Goal: Information Seeking & Learning: Learn about a topic

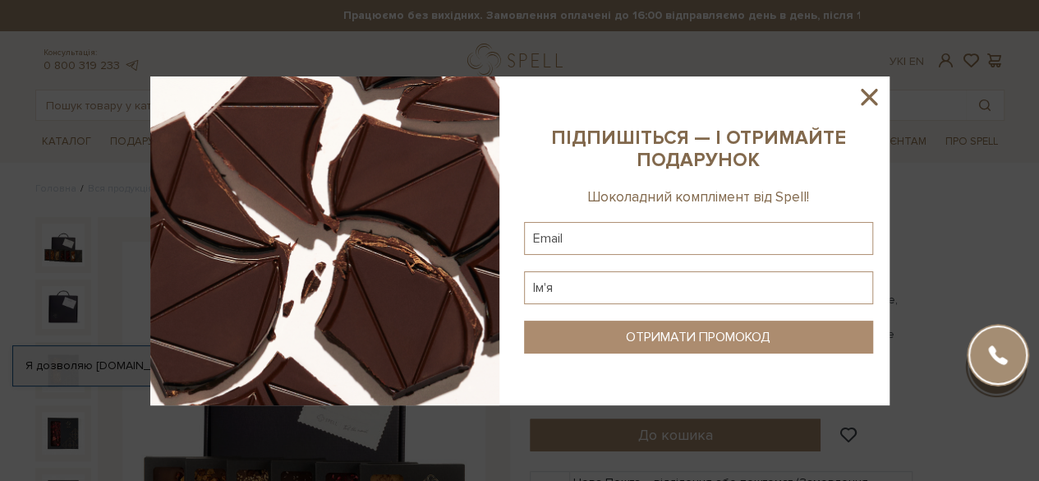
click at [864, 90] on icon at bounding box center [869, 97] width 16 height 16
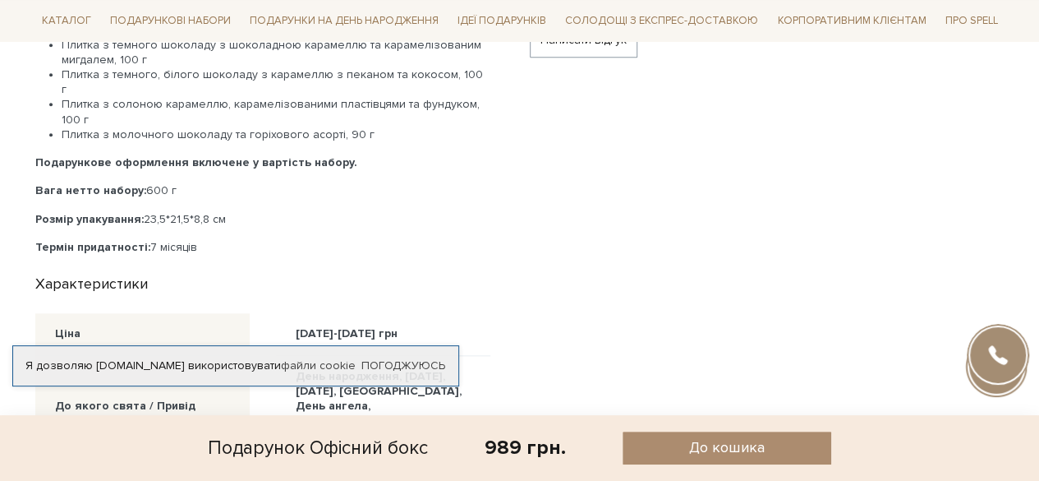
scroll to position [822, 0]
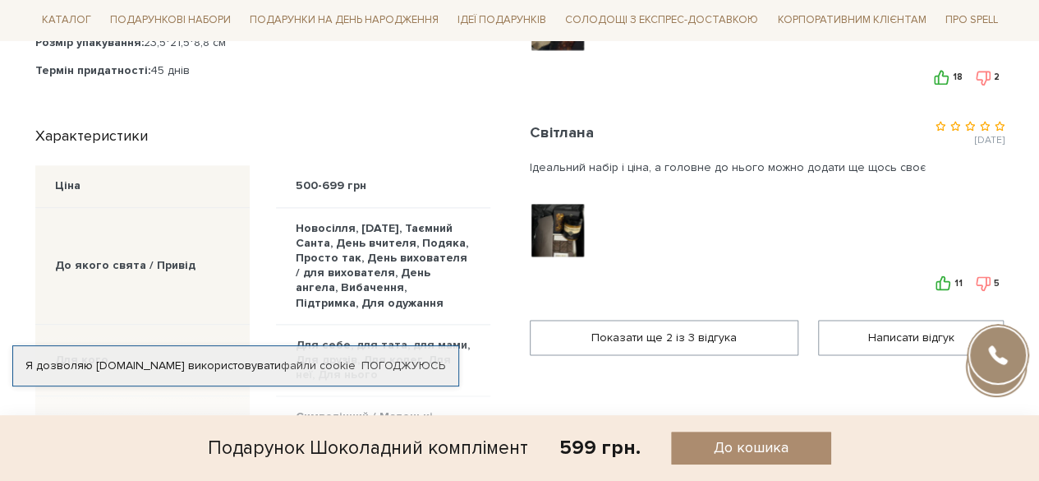
scroll to position [986, 0]
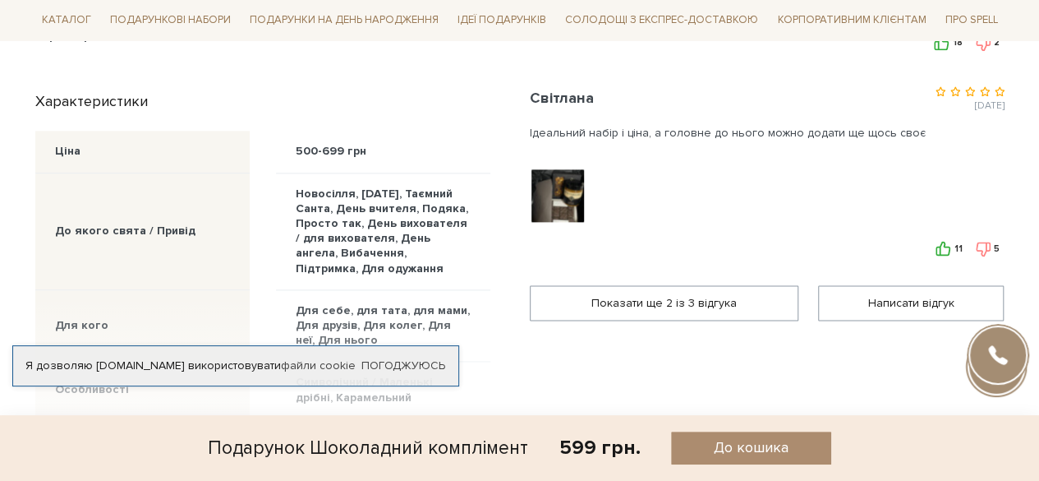
click at [563, 185] on div at bounding box center [559, 196] width 58 height 58
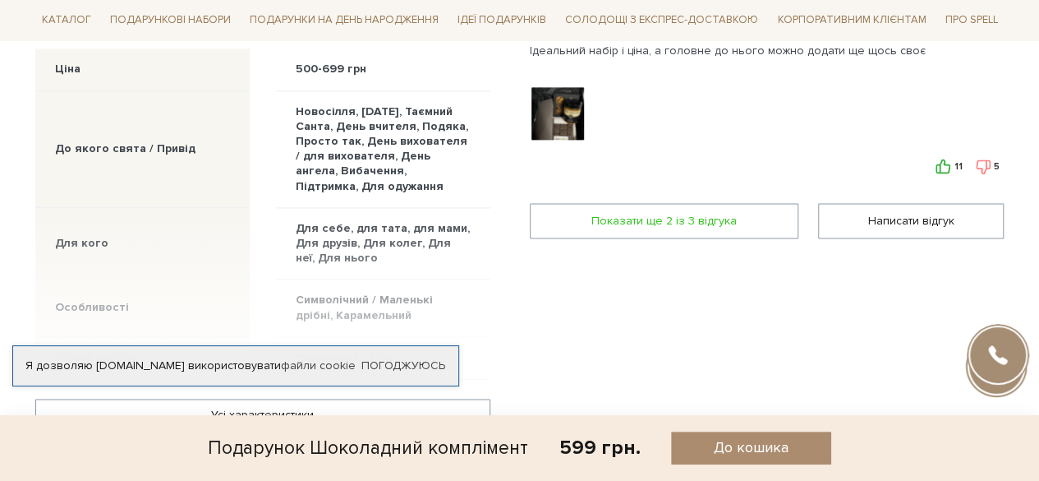
click at [723, 223] on span "Показати ще 2 iз 3 вiдгука" at bounding box center [664, 221] width 247 height 34
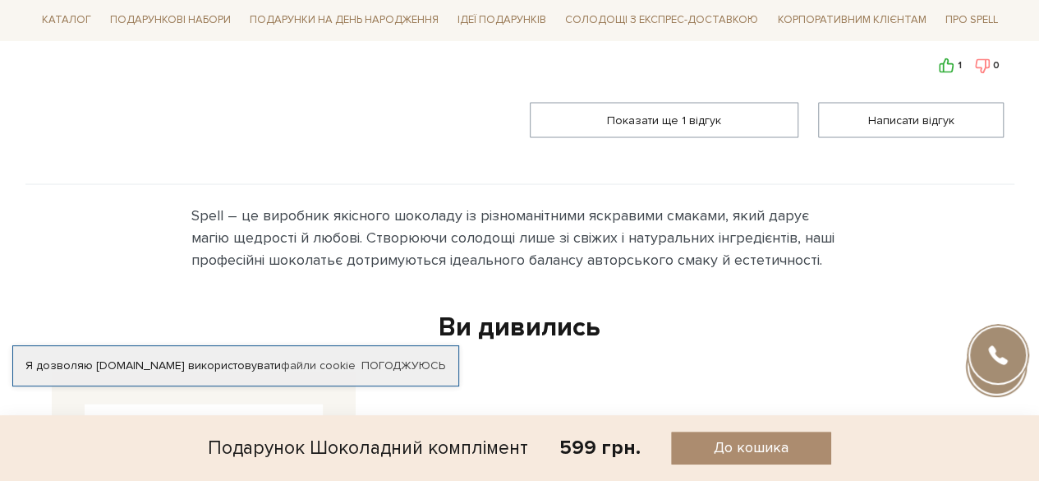
scroll to position [1479, 0]
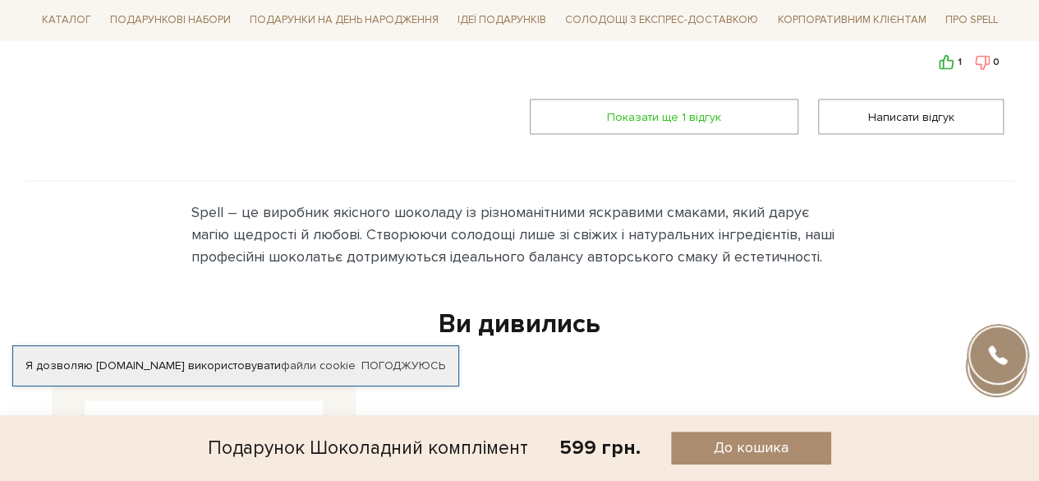
click at [723, 115] on span "Показати ще 1 вiдгук" at bounding box center [664, 116] width 247 height 34
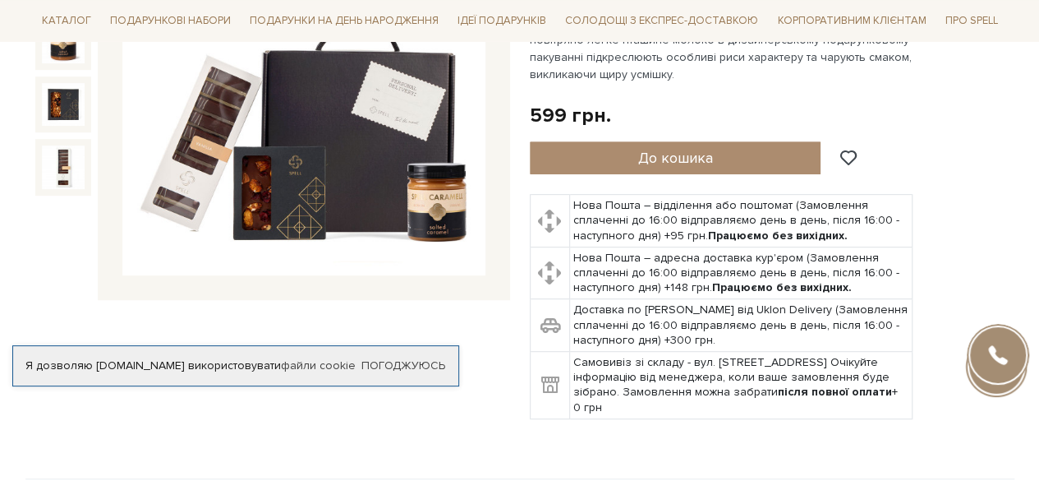
scroll to position [246, 0]
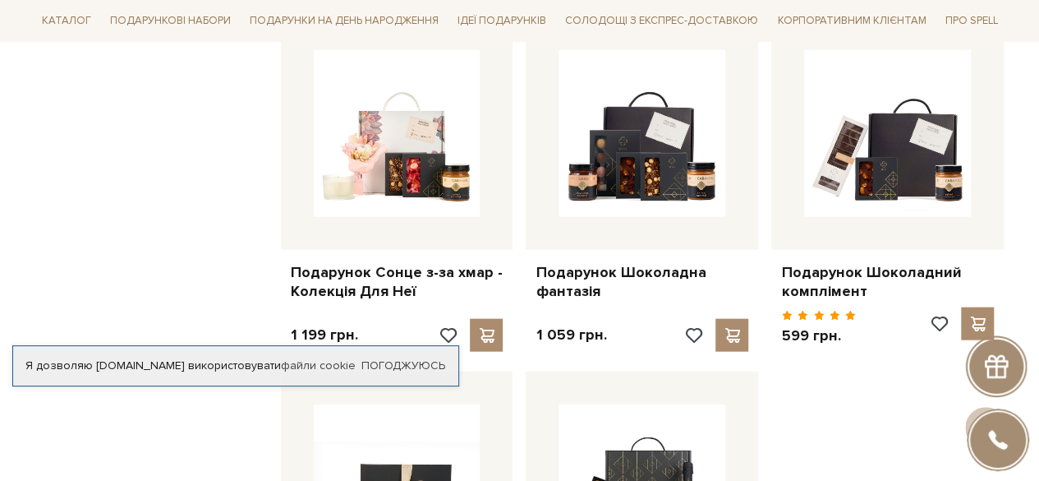
scroll to position [1725, 0]
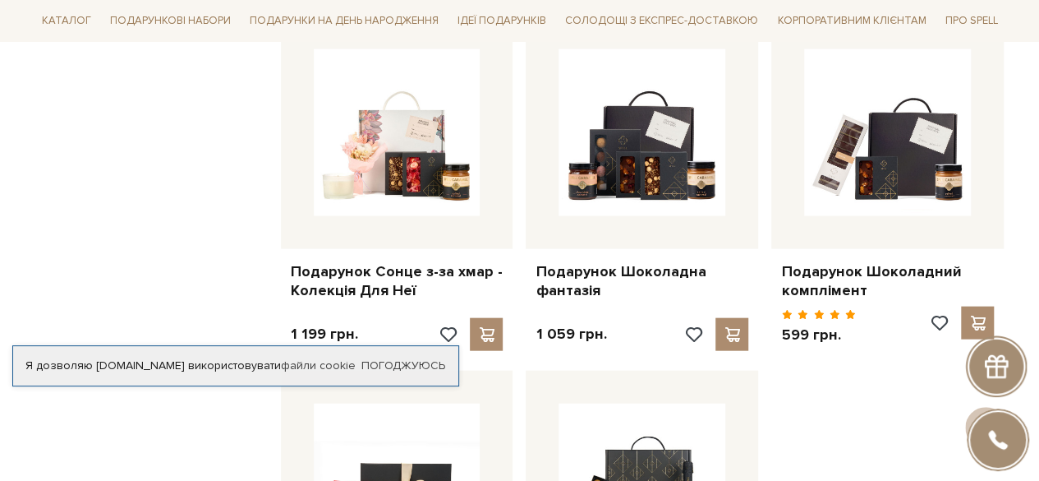
click at [407, 345] on div "Я дозволяю spellchocolate.com використовувати файли cookie Погоджуюсь" at bounding box center [235, 365] width 447 height 41
click at [407, 358] on link "Погоджуюсь" at bounding box center [403, 365] width 84 height 15
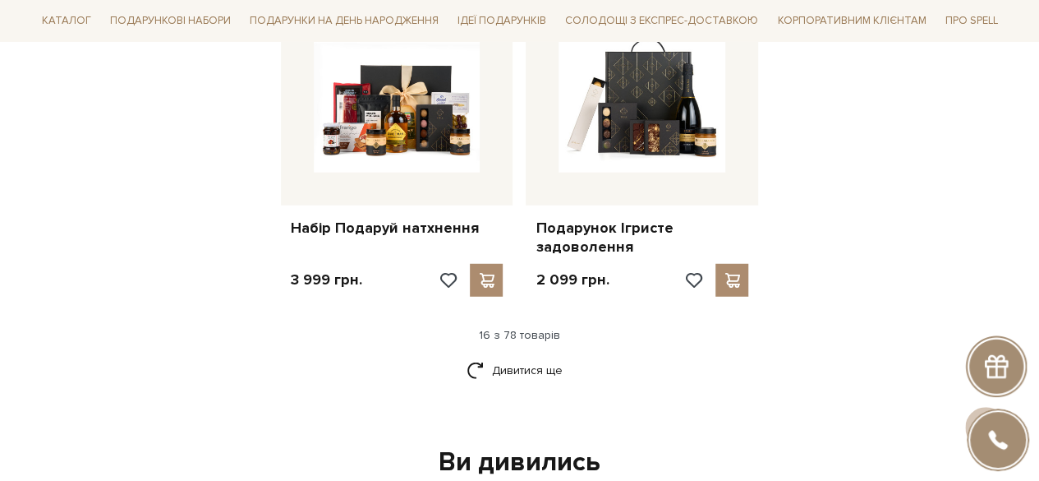
scroll to position [2218, 0]
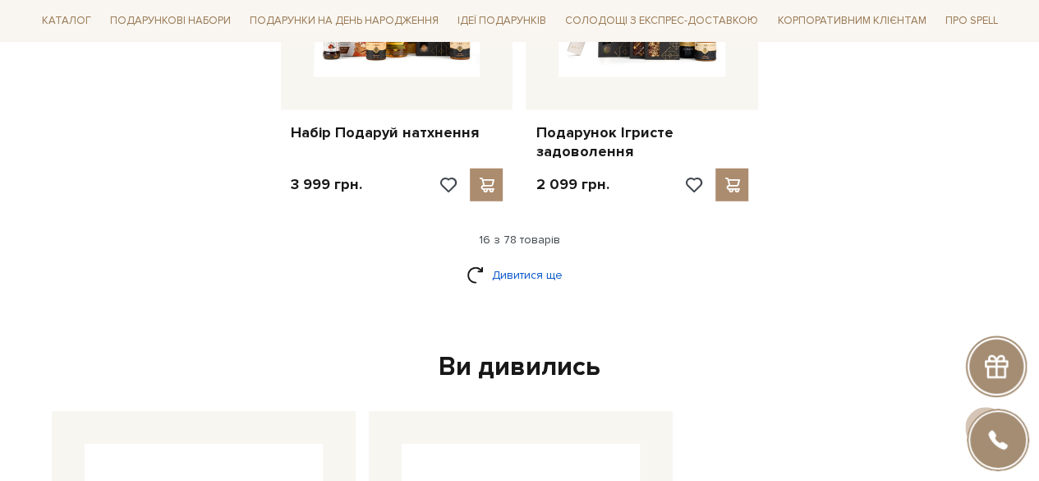
click at [518, 274] on link "Дивитися ще" at bounding box center [520, 274] width 107 height 29
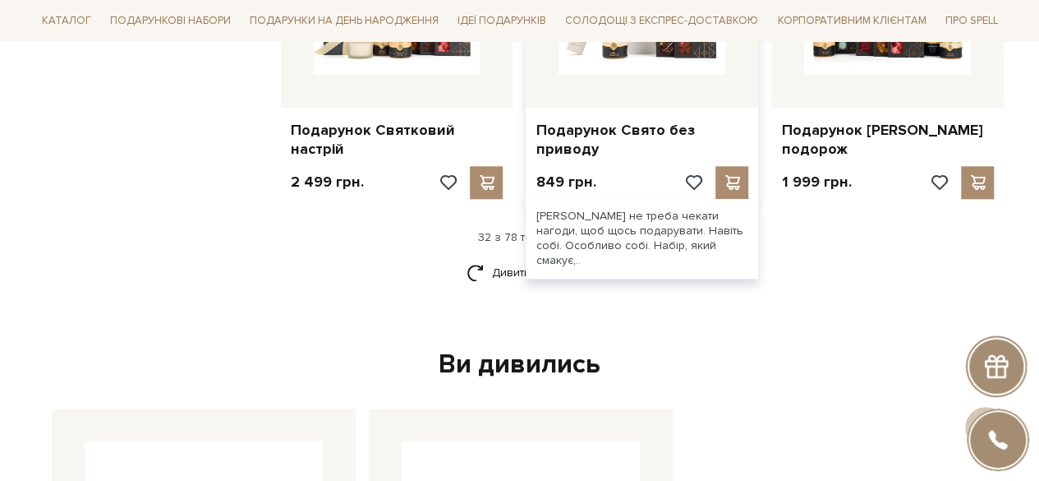
scroll to position [3943, 0]
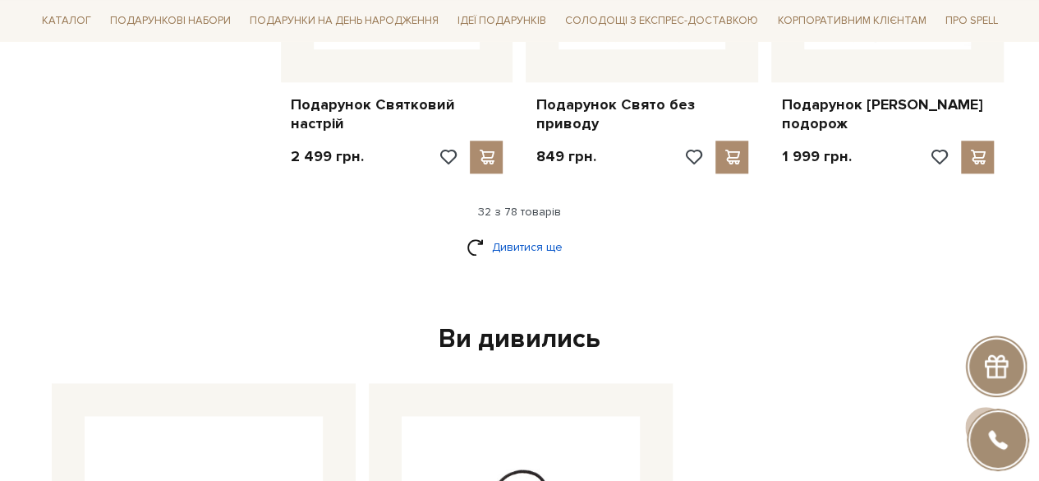
click at [540, 261] on link "Дивитися ще" at bounding box center [520, 246] width 107 height 29
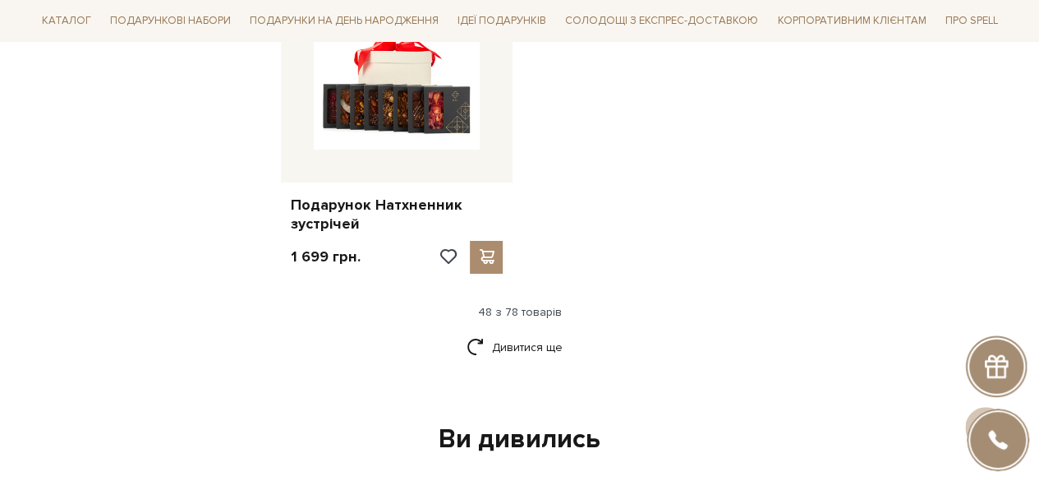
scroll to position [5997, 0]
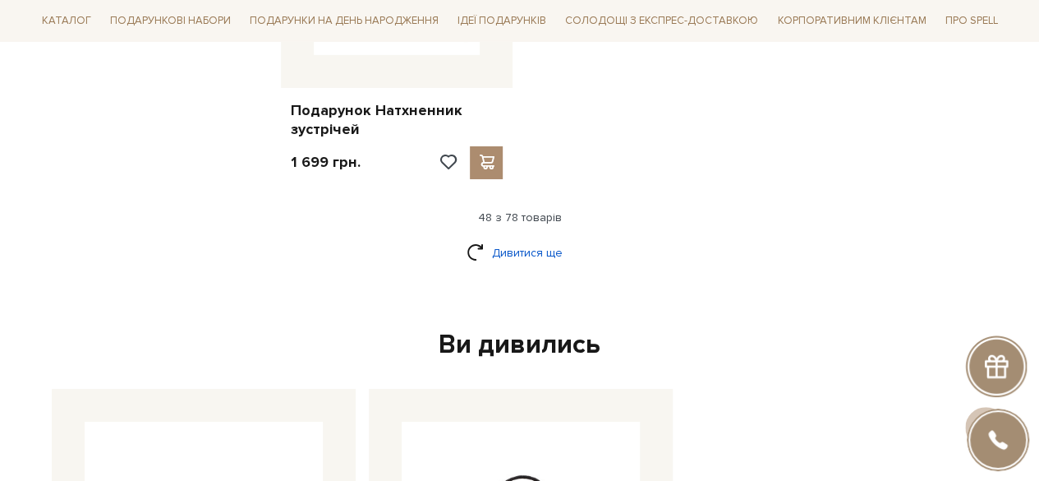
click at [509, 267] on link "Дивитися ще" at bounding box center [520, 252] width 107 height 29
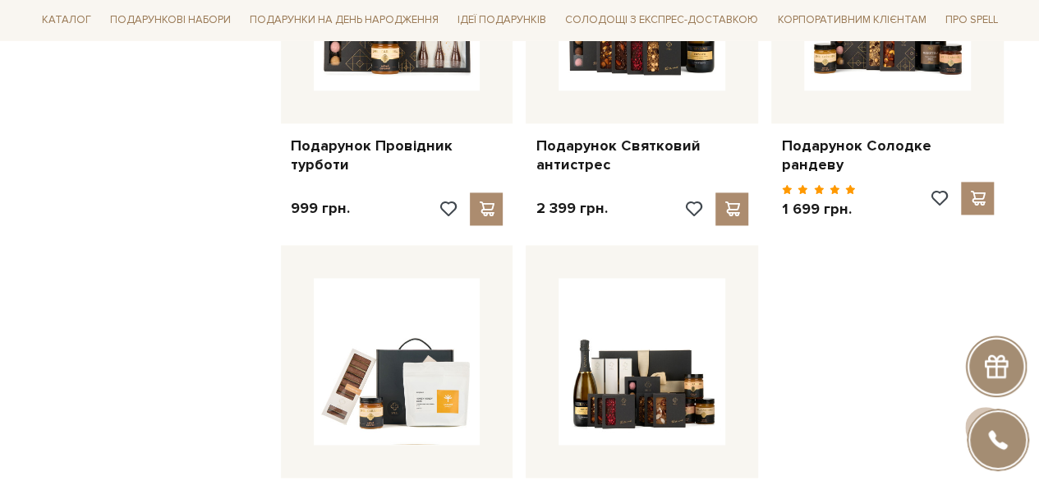
scroll to position [7394, 0]
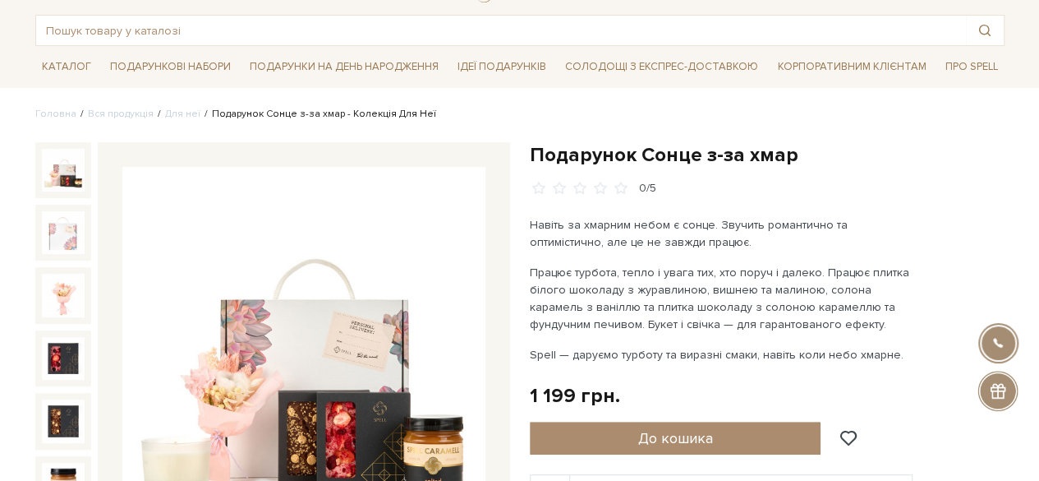
scroll to position [164, 0]
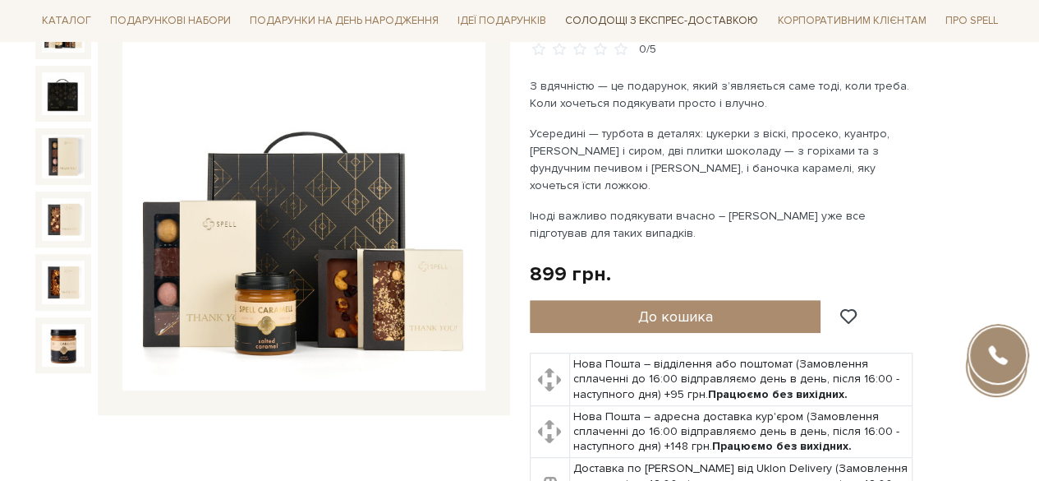
scroll to position [246, 0]
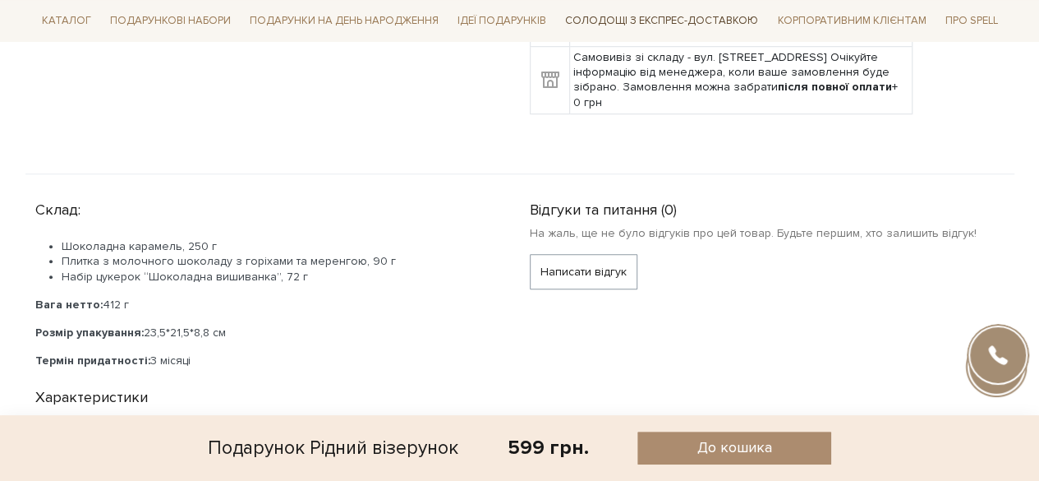
scroll to position [657, 0]
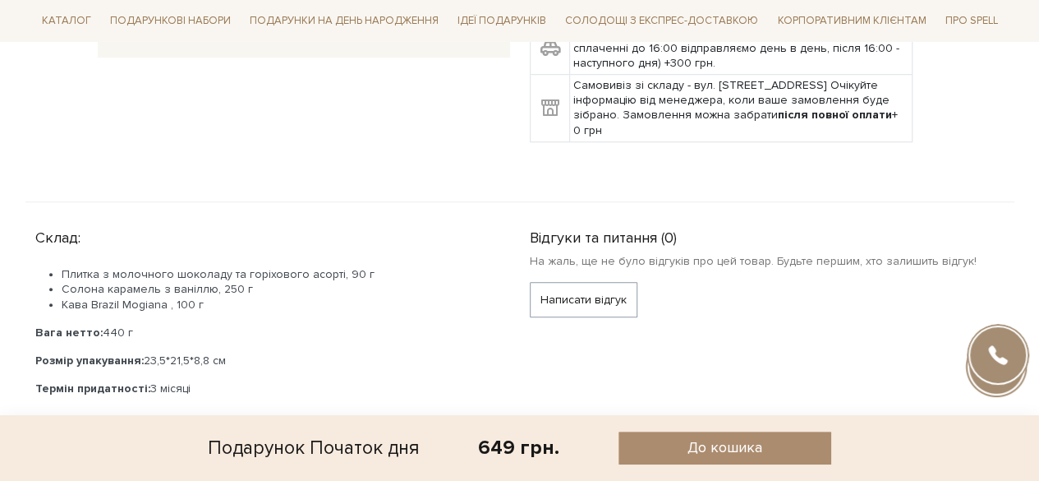
scroll to position [575, 0]
